Goal: Find specific page/section: Find specific page/section

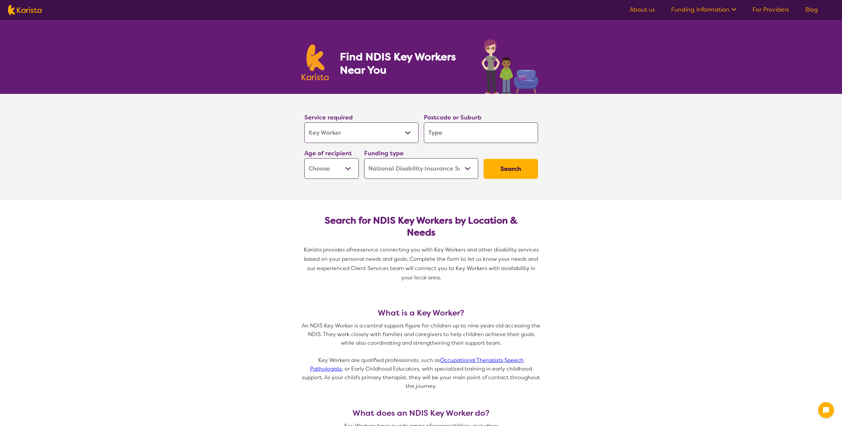
select select "Key Worker"
select select "NDIS"
select select "Key Worker"
select select "NDIS"
click at [362, 133] on select "Allied Health Assistant Assessment (ADHD or Autism) Behaviour support Counselli…" at bounding box center [361, 132] width 114 height 21
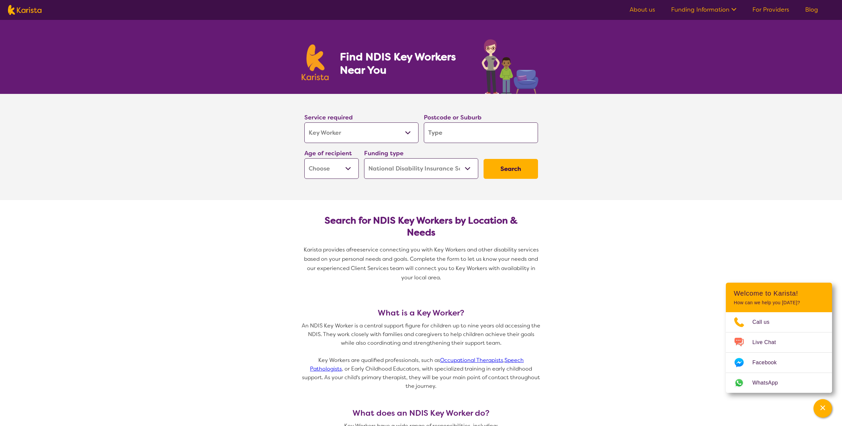
click at [374, 134] on select "Allied Health Assistant Assessment (ADHD or Autism) Behaviour support Counselli…" at bounding box center [361, 132] width 114 height 21
select select "Psychosocial Recovery Coach"
click at [304, 122] on select "Allied Health Assistant Assessment (ADHD or Autism) Behaviour support Counselli…" at bounding box center [361, 132] width 114 height 21
select select "Psychosocial Recovery Coach"
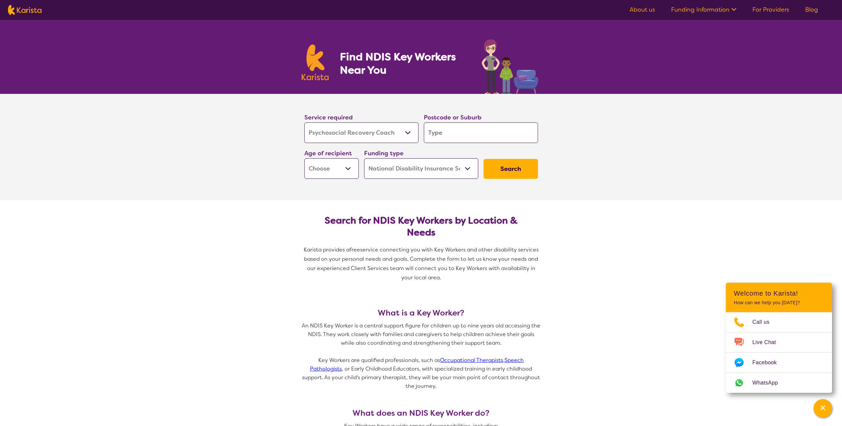
click at [450, 135] on input "search" at bounding box center [481, 132] width 114 height 21
type input "4"
type input "43"
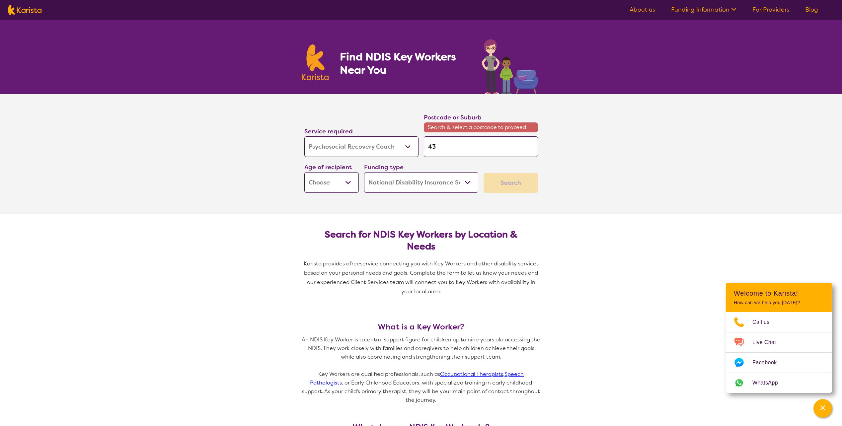
type input "430"
type input "4301"
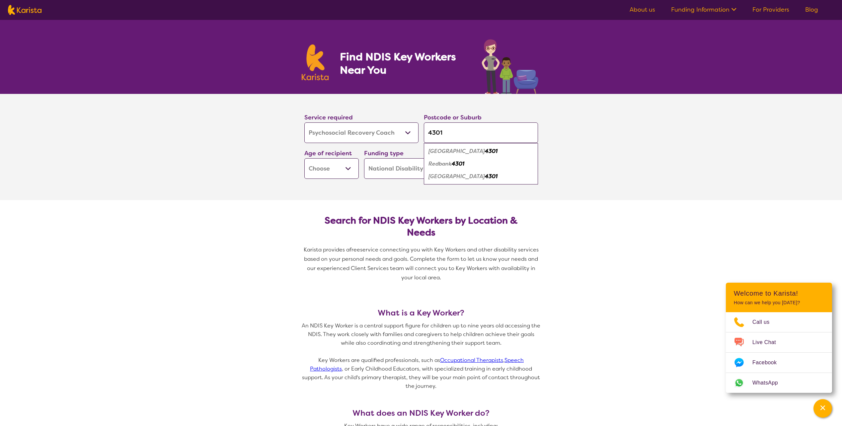
type input "4301"
click at [310, 194] on section "Service required Allied Health Assistant Assessment (ADHD or Autism) Behaviour …" at bounding box center [421, 147] width 266 height 106
click at [331, 167] on select "Early Childhood - 0 to 9 Child - 10 to 11 Adolescent - 12 to 17 Adult - 18 to 6…" at bounding box center [331, 168] width 54 height 21
select select "AD"
click at [304, 158] on select "Early Childhood - 0 to 9 Child - 10 to 11 Adolescent - 12 to 17 Adult - 18 to 6…" at bounding box center [331, 168] width 54 height 21
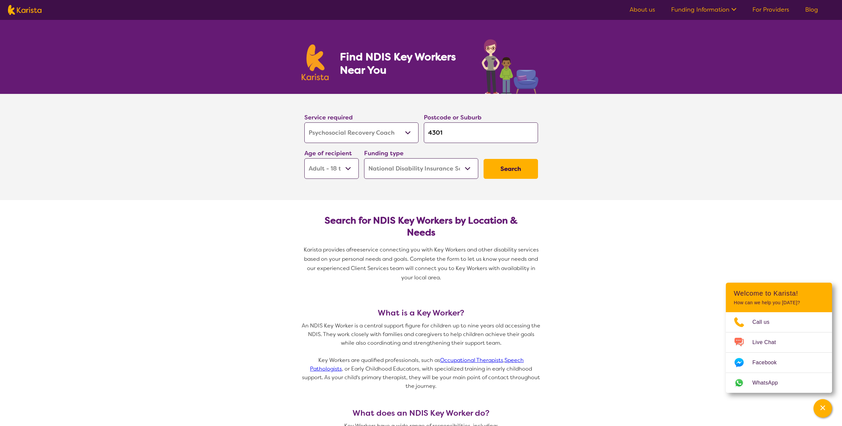
select select "AD"
click at [438, 168] on select "Home Care Package (HCP) National Disability Insurance Scheme (NDIS) I don't know" at bounding box center [421, 168] width 114 height 21
drag, startPoint x: 448, startPoint y: 166, endPoint x: 468, endPoint y: 166, distance: 19.9
click at [448, 166] on select "Home Care Package (HCP) National Disability Insurance Scheme (NDIS) I don't know" at bounding box center [421, 168] width 114 height 21
click at [526, 166] on button "Search" at bounding box center [511, 169] width 54 height 20
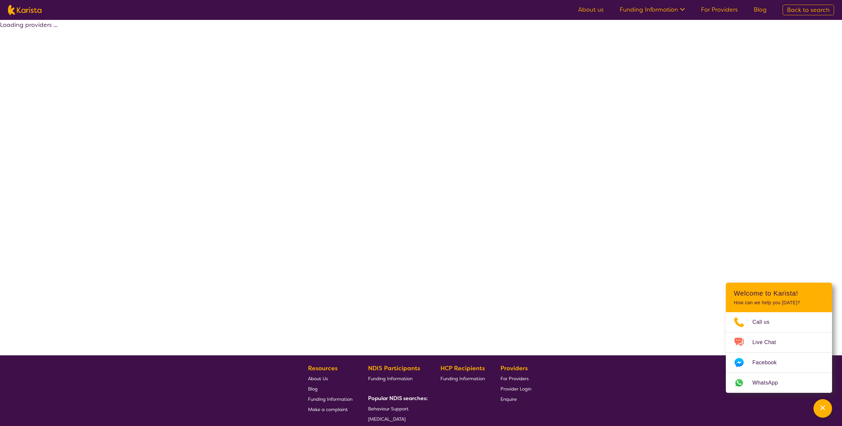
select select "NDIS"
select select "Psychosocial Recovery Coach"
select select "AD"
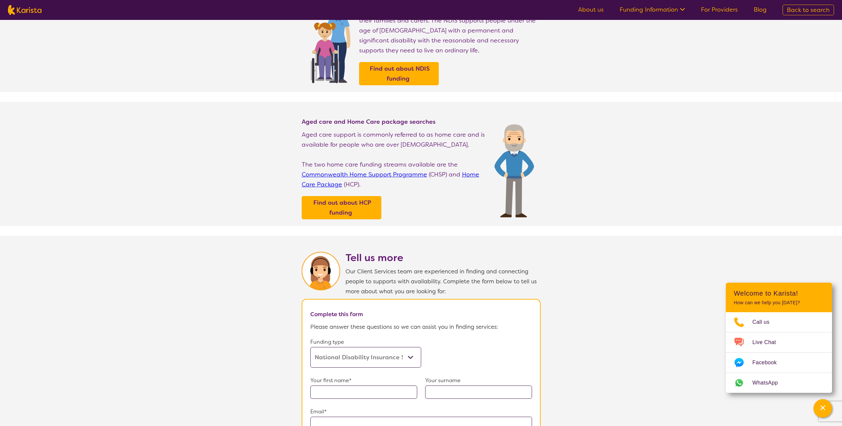
scroll to position [66, 0]
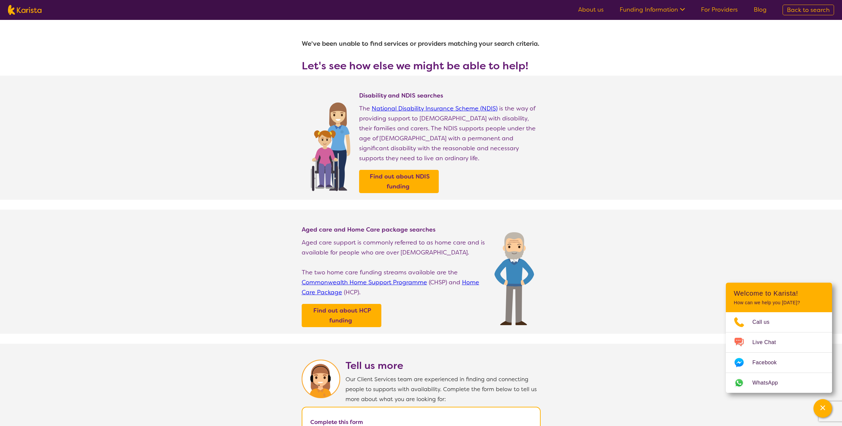
select select "Key Worker"
select select "AD"
select select "NDIS"
select select "Key Worker"
select select "AD"
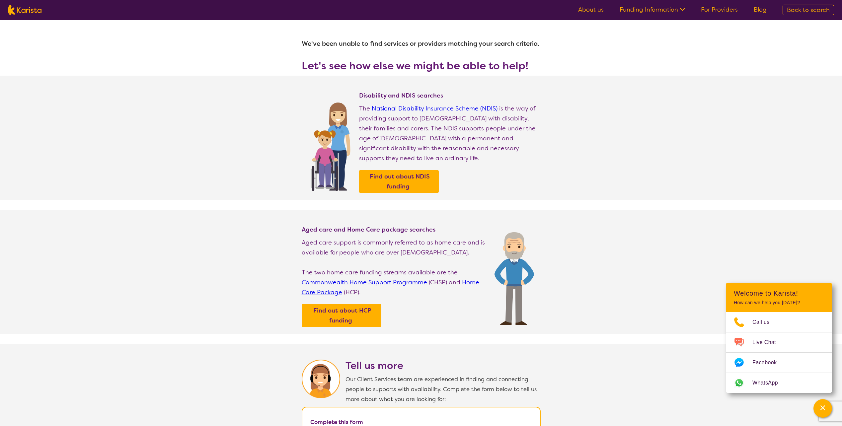
select select "NDIS"
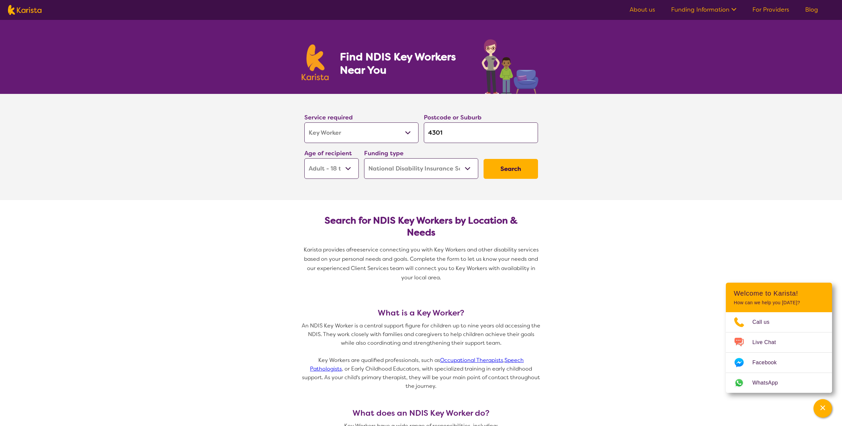
click at [467, 132] on input "4301" at bounding box center [481, 132] width 114 height 21
type input "430"
type input "43"
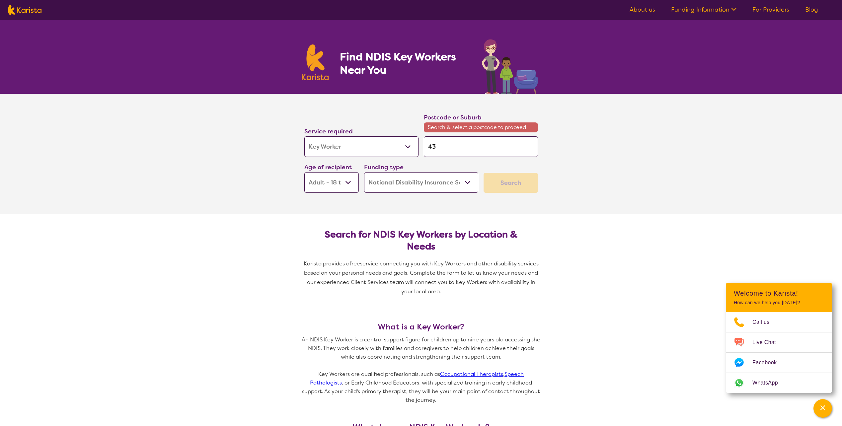
type input "4"
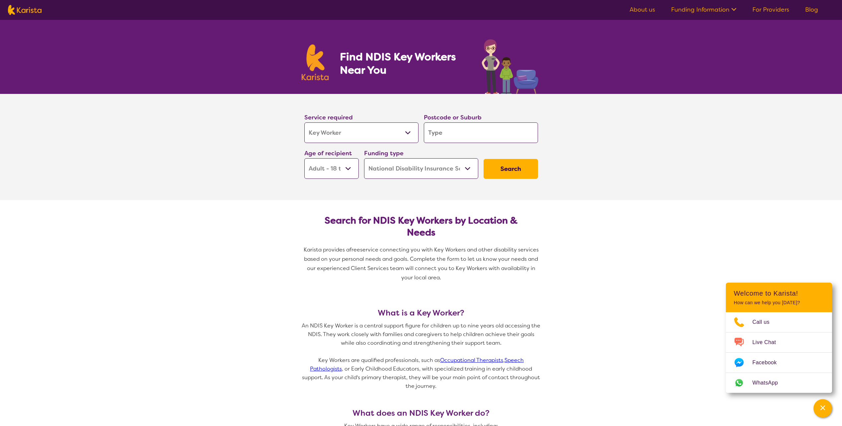
click at [508, 167] on button "Search" at bounding box center [511, 169] width 54 height 20
click at [462, 133] on input "search" at bounding box center [481, 132] width 114 height 21
click at [378, 136] on select "Allied Health Assistant Assessment (ADHD or Autism) Behaviour support Counselli…" at bounding box center [361, 132] width 114 height 21
select select "Psychology"
click at [304, 122] on select "Allied Health Assistant Assessment (ADHD or Autism) Behaviour support Counselli…" at bounding box center [361, 132] width 114 height 21
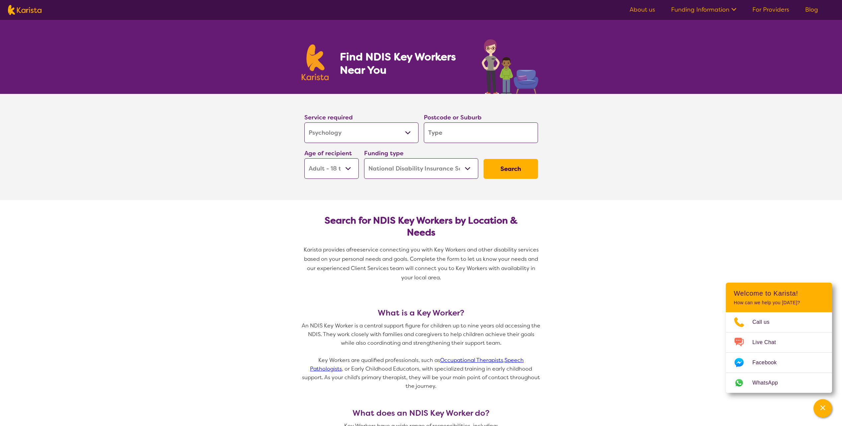
select select "Psychology"
click at [457, 131] on input "search" at bounding box center [481, 132] width 114 height 21
type input "4"
type input "43"
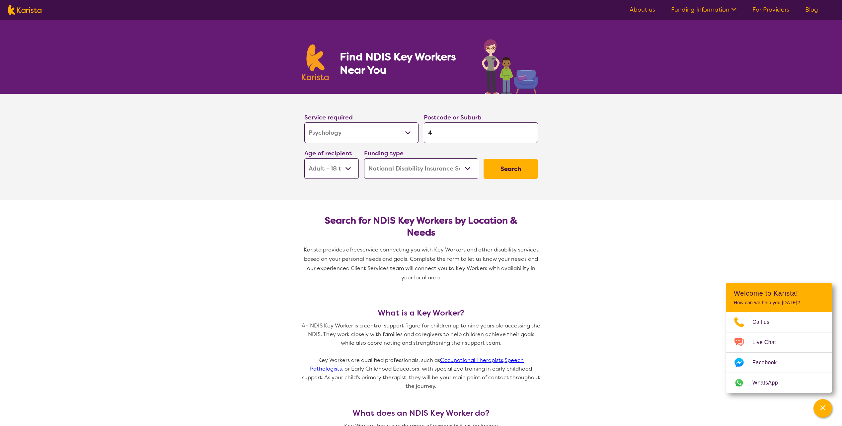
type input "43"
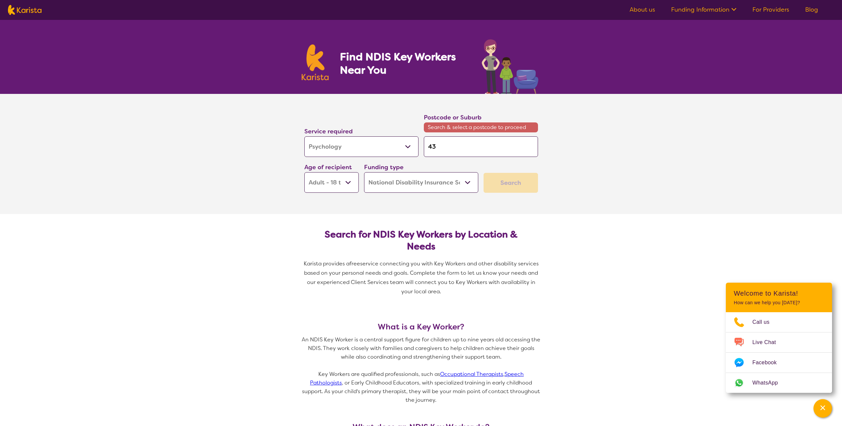
type input "430"
type input "4301"
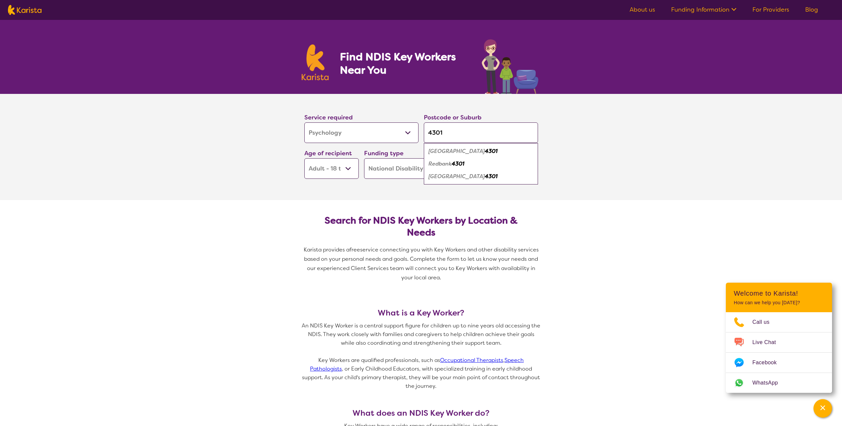
type input "4301"
click at [585, 196] on section "Service required Allied Health Assistant Assessment (ADHD or Autism) Behaviour …" at bounding box center [421, 147] width 842 height 106
click at [509, 167] on button "Search" at bounding box center [511, 169] width 54 height 20
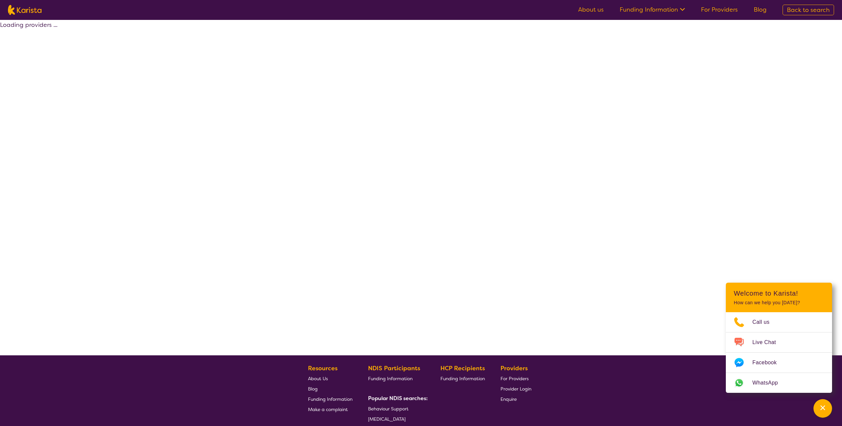
select select "by_score"
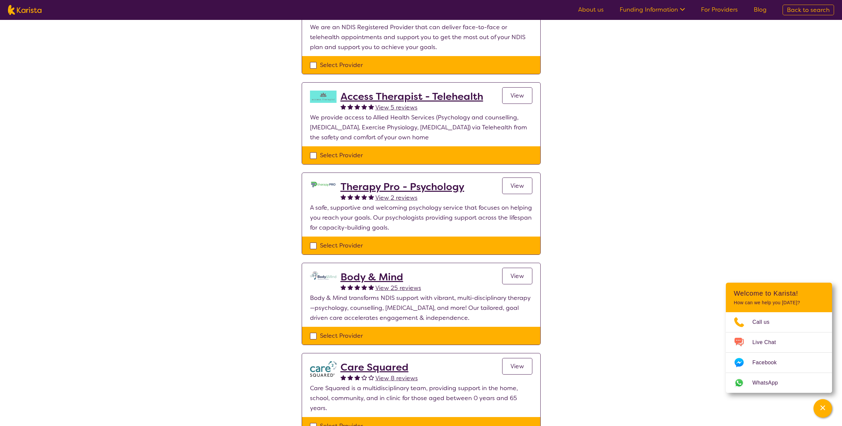
scroll to position [133, 0]
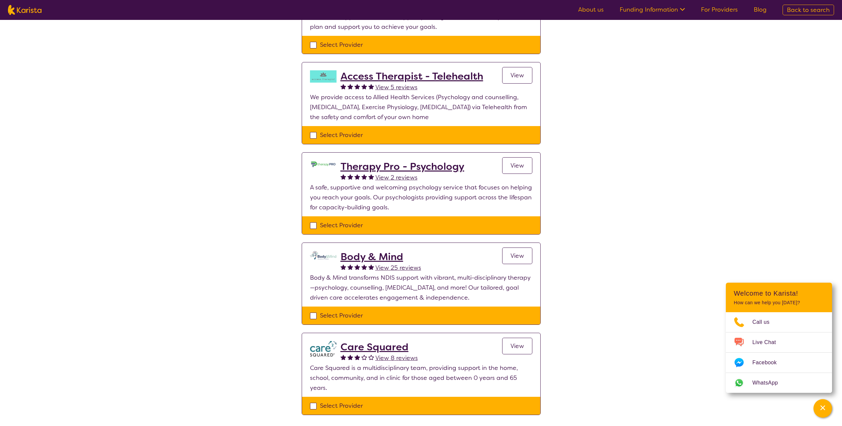
click at [388, 255] on h2 "Body & Mind" at bounding box center [381, 257] width 81 height 12
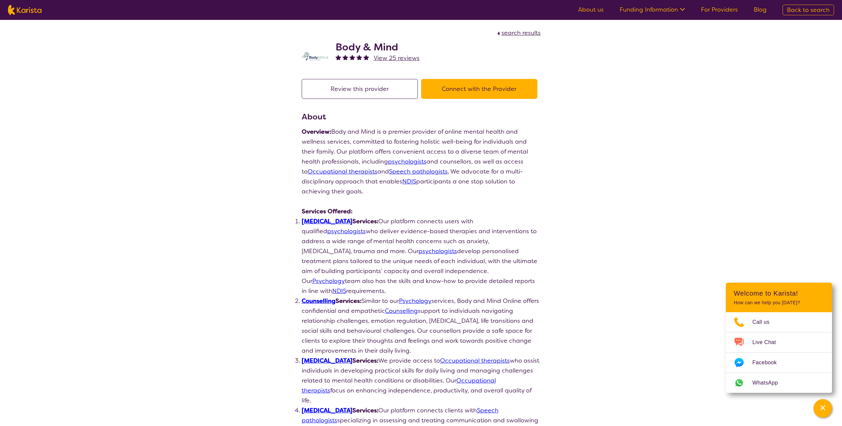
click at [318, 221] on link "Psychologist" at bounding box center [327, 221] width 51 height 8
click at [515, 90] on button "Connect with the Provider" at bounding box center [479, 89] width 116 height 20
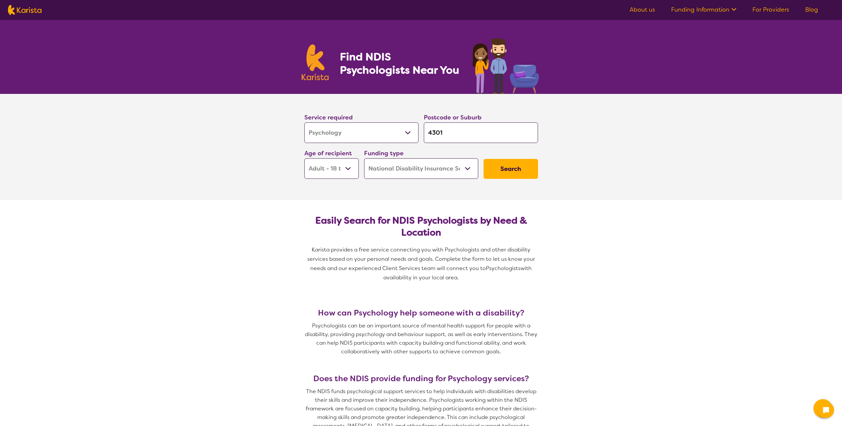
select select "Psychology"
select select "AD"
select select "NDIS"
select select "Psychology"
select select "AD"
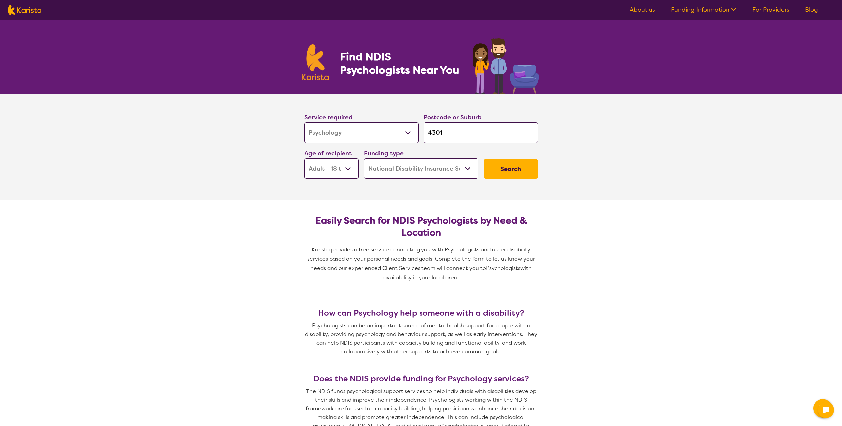
select select "NDIS"
